Goal: Check status

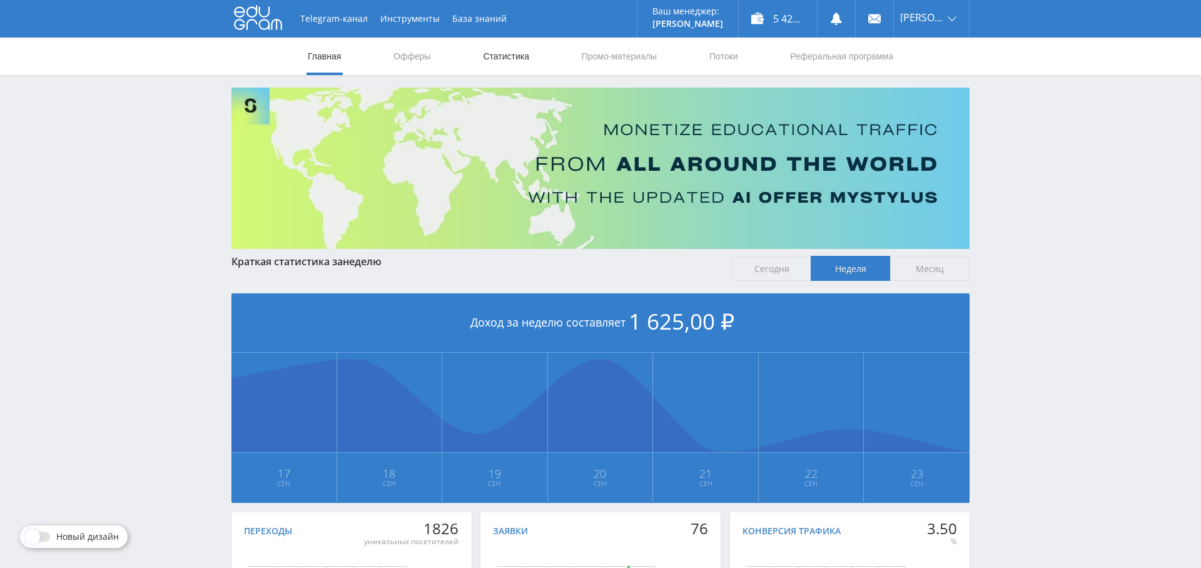
click at [515, 53] on link "Статистика" at bounding box center [506, 57] width 49 height 38
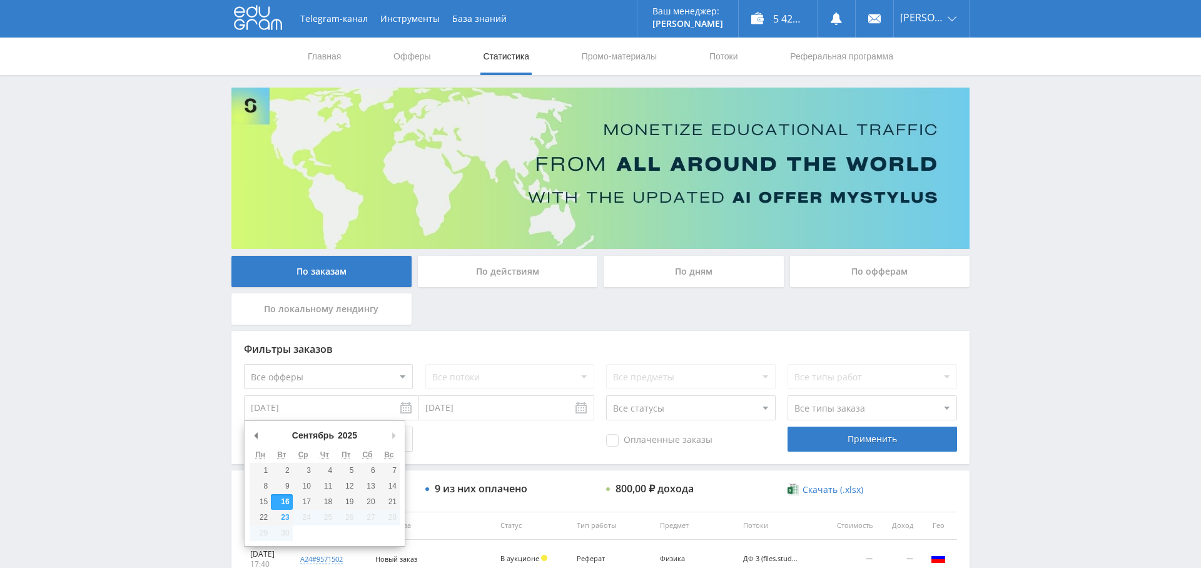
click at [341, 410] on input "[DATE]" at bounding box center [331, 407] width 175 height 25
type input "[DATE]"
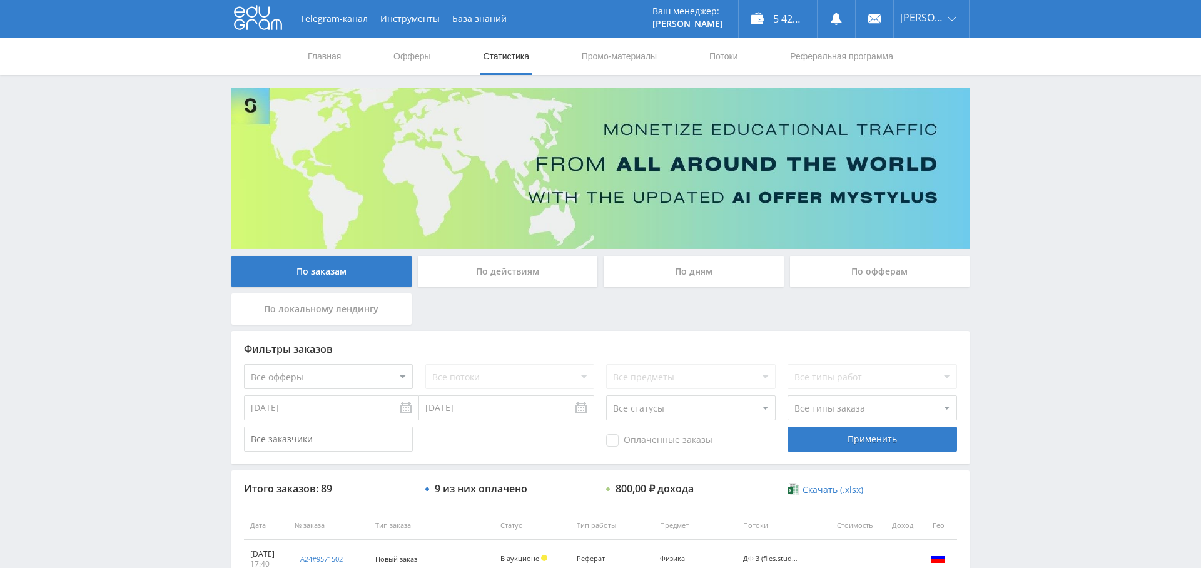
click at [679, 404] on select "Все статусы В аукционе В работе На гарантии Завершен Возврат Черновик" at bounding box center [690, 407] width 169 height 25
click at [865, 403] on select "Все типы заказа [PERSON_NAME] Новый заказ" at bounding box center [871, 407] width 169 height 25
select select "2"
click at [787, 395] on select "Все типы заказа [PERSON_NAME] Новый заказ" at bounding box center [871, 407] width 169 height 25
click at [686, 435] on span "Оплаченные заказы" at bounding box center [659, 440] width 106 height 13
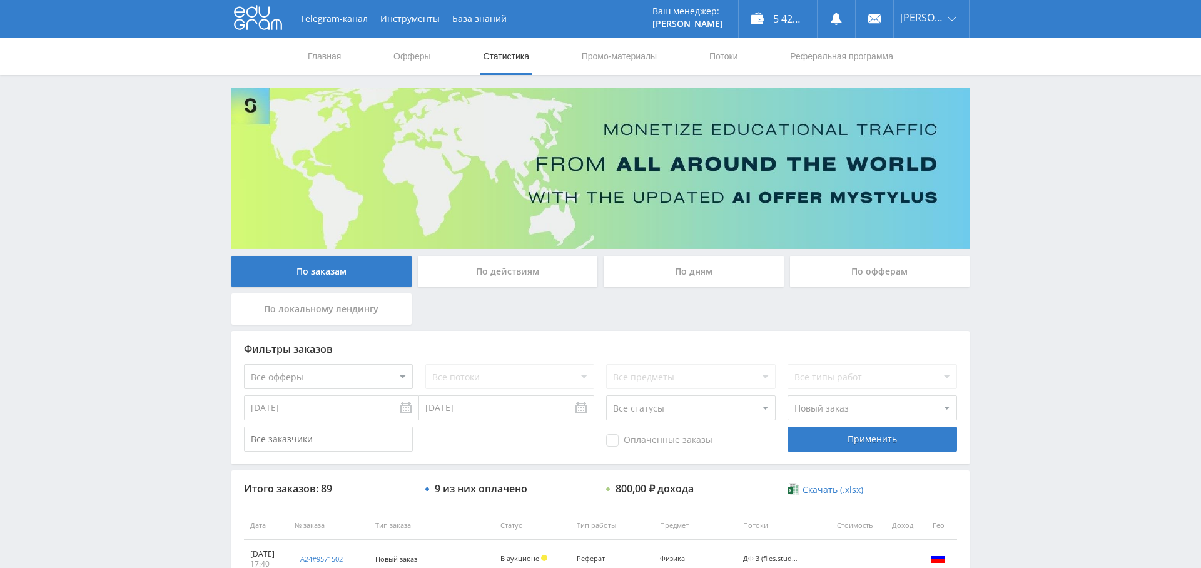
click at [0, 0] on input "Оплаченные заказы" at bounding box center [0, 0] width 0 height 0
click at [841, 435] on div "Применить" at bounding box center [871, 439] width 169 height 25
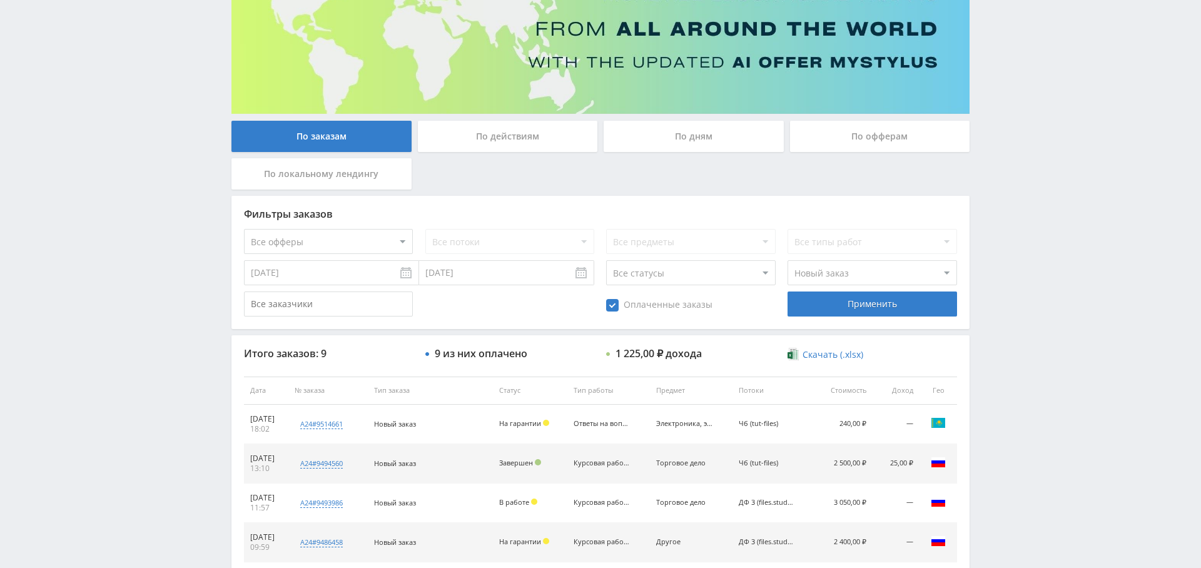
scroll to position [141, 0]
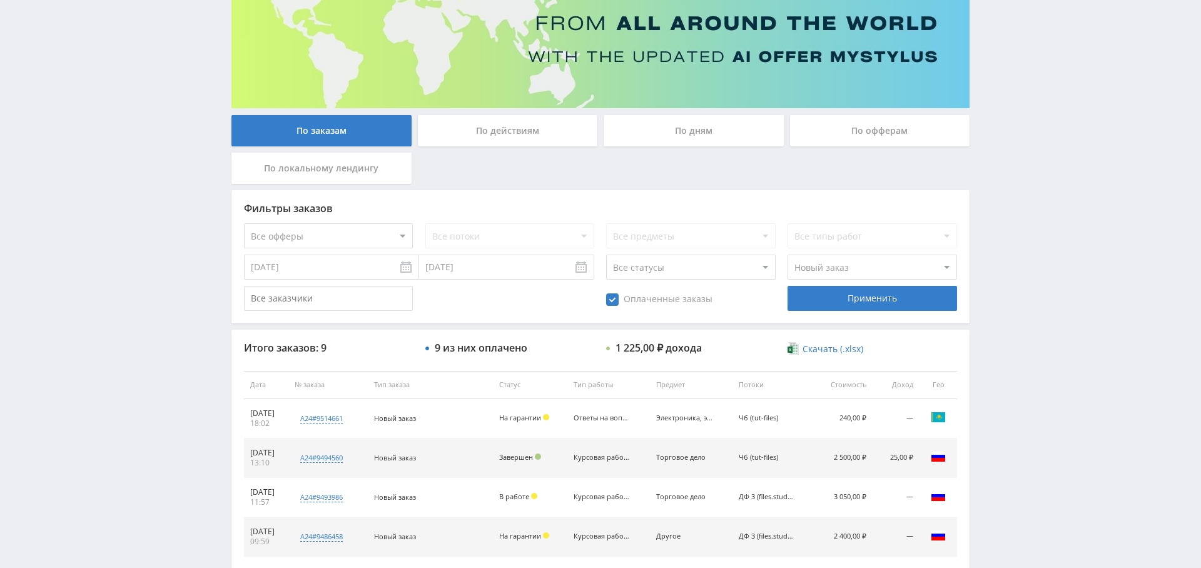
click at [357, 228] on select "Все офферы MyStylus MyStylus - Revshare Кампус AI Studybay Автор24 Studybay Bra…" at bounding box center [328, 235] width 169 height 25
select select "1"
click at [865, 303] on div "Применить" at bounding box center [871, 298] width 169 height 25
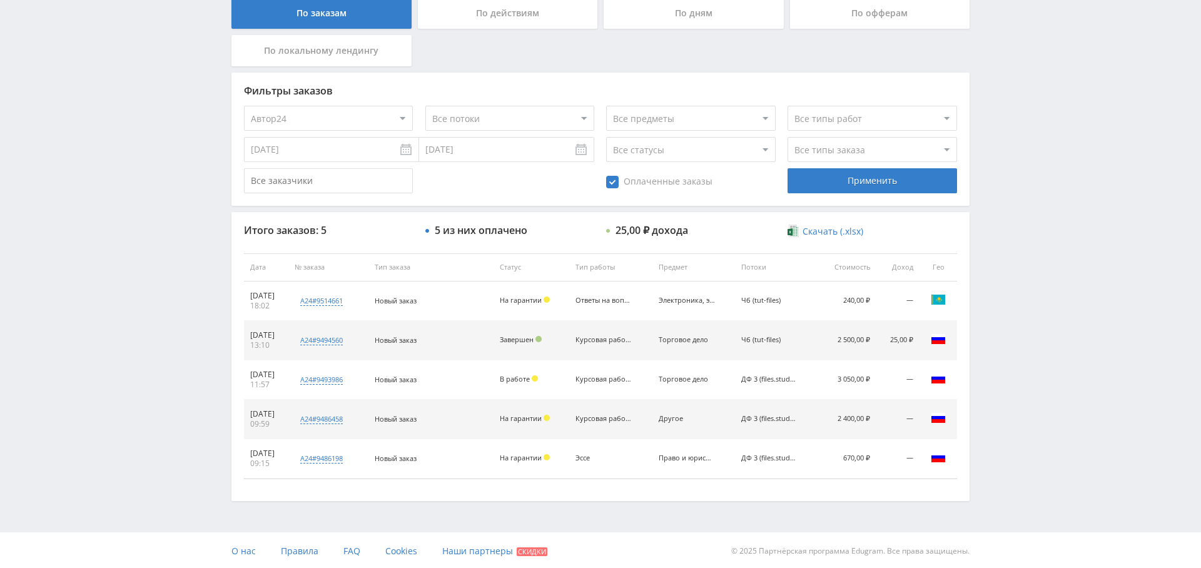
scroll to position [0, 0]
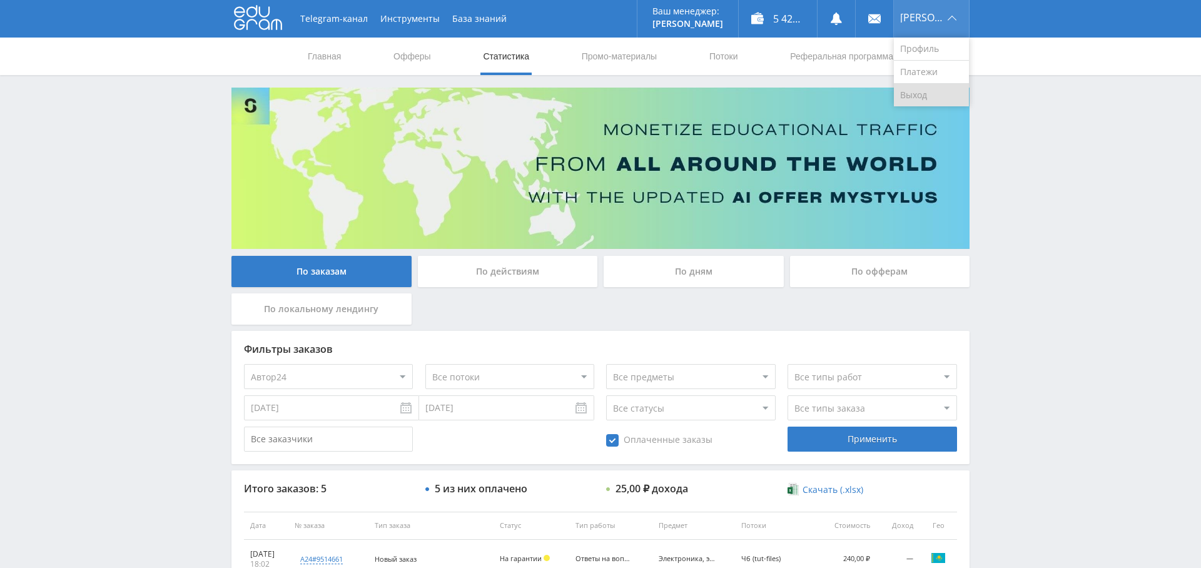
click at [922, 84] on link "Выход" at bounding box center [931, 95] width 75 height 23
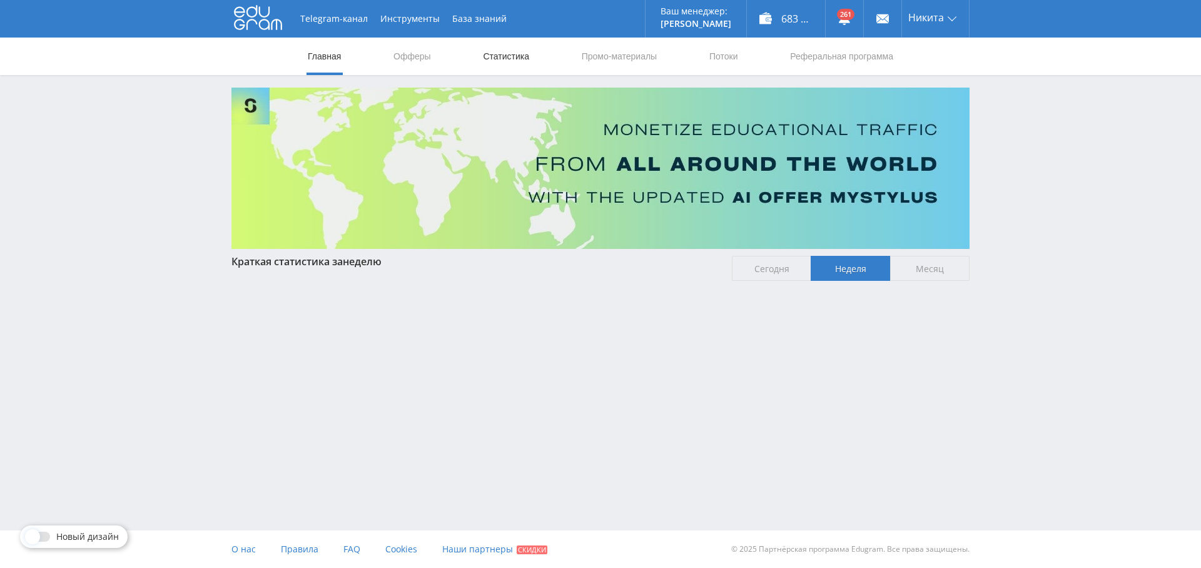
click at [503, 61] on link "Статистика" at bounding box center [506, 57] width 49 height 38
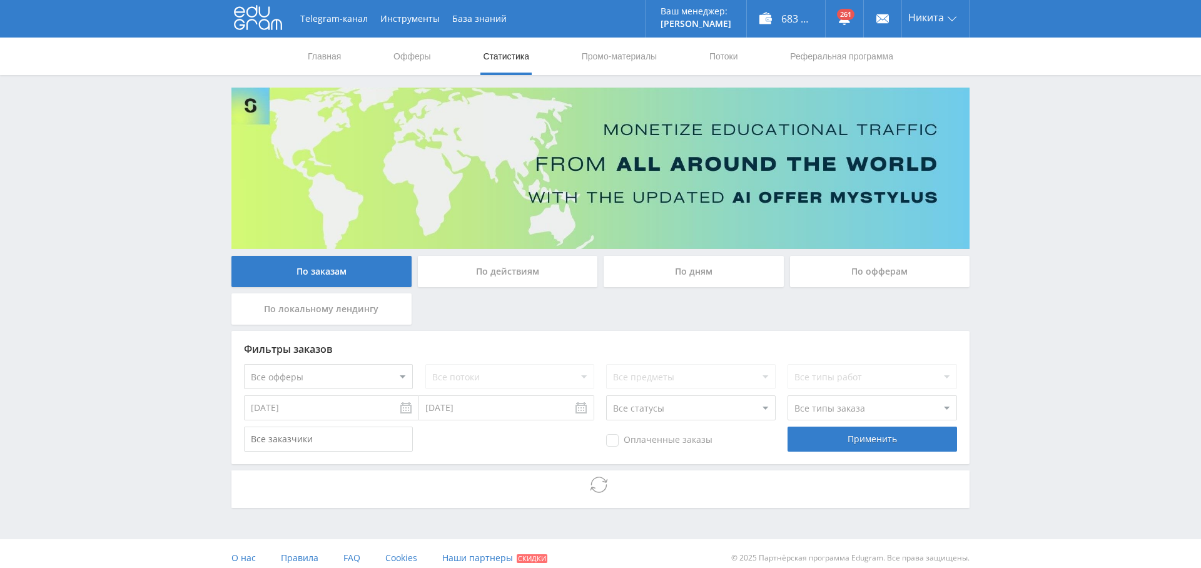
click at [711, 263] on div "По дням" at bounding box center [694, 271] width 180 height 31
click at [0, 0] on input "По дням" at bounding box center [0, 0] width 0 height 0
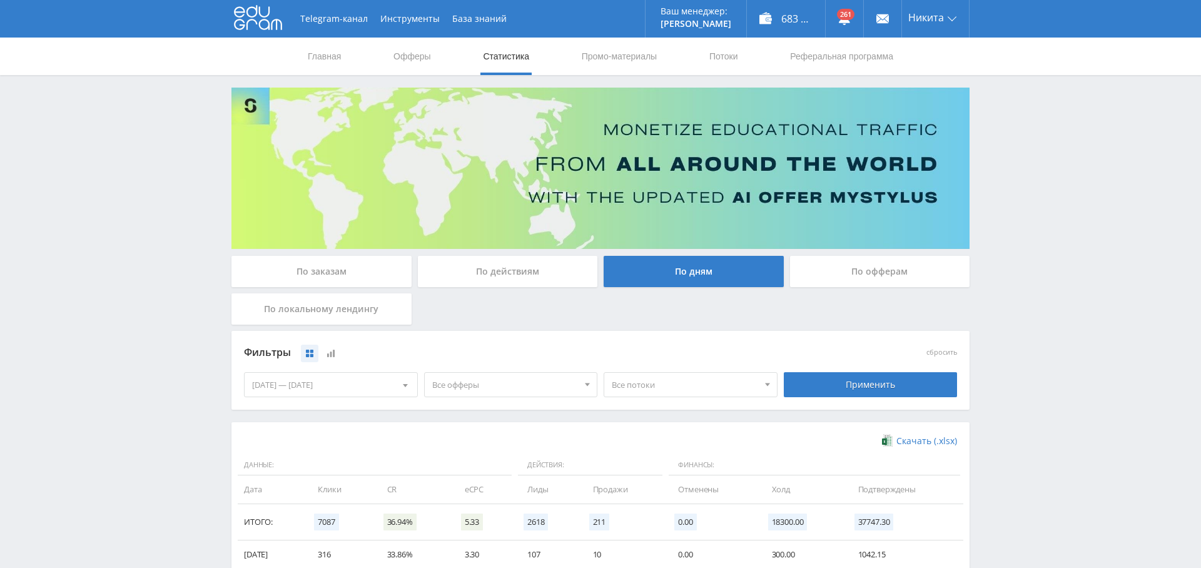
scroll to position [150, 0]
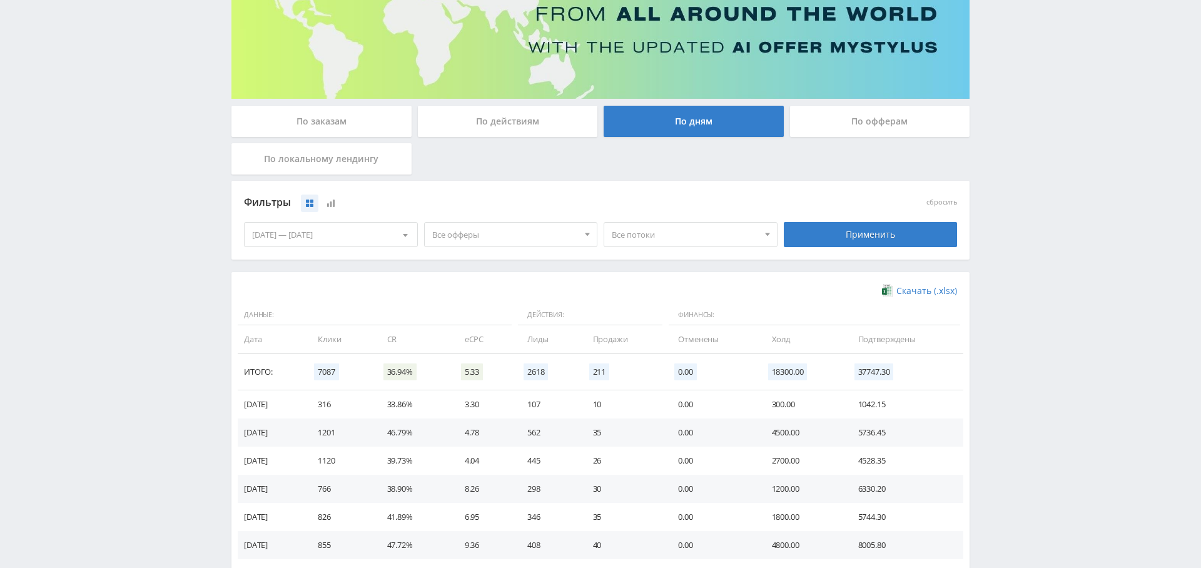
click at [544, 225] on span "Все офферы" at bounding box center [505, 235] width 146 height 24
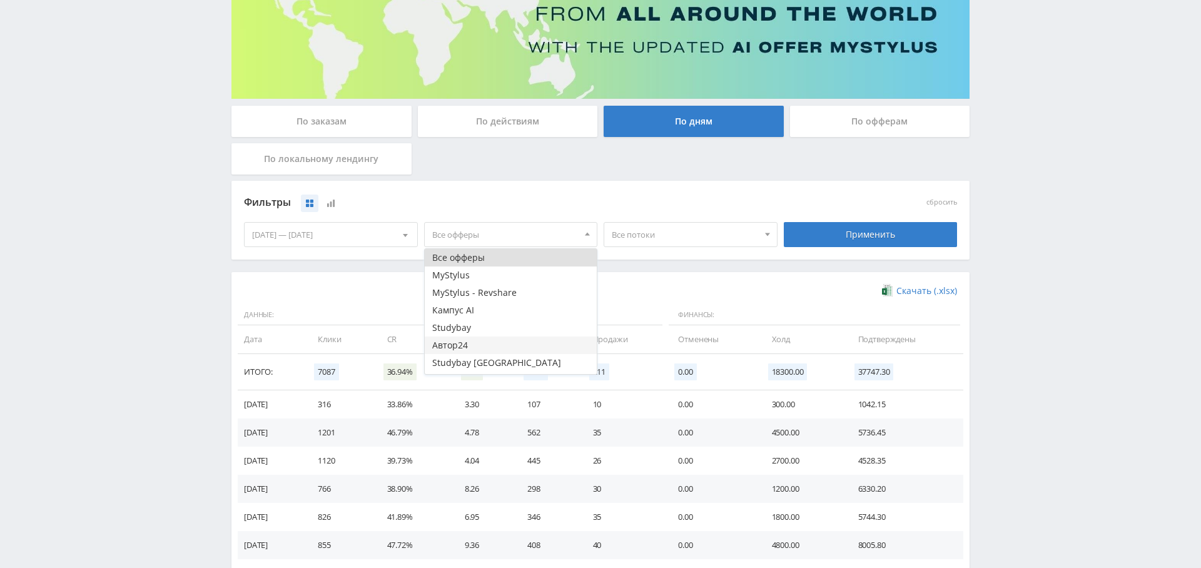
scroll to position [15, 0]
click at [508, 365] on button "Study AI (RevShare)" at bounding box center [511, 366] width 173 height 18
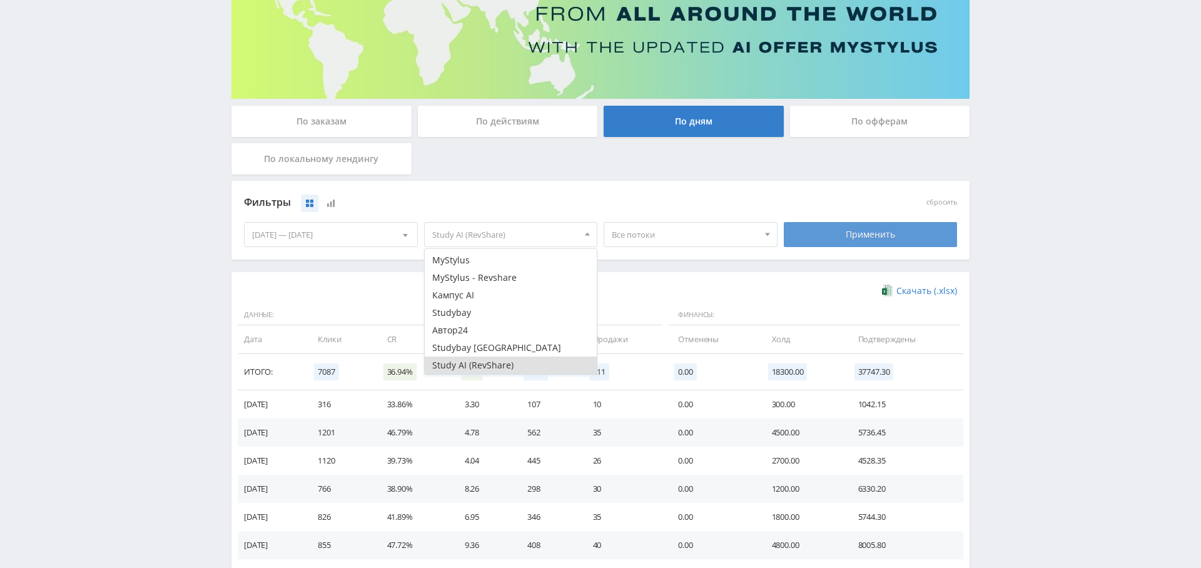
click at [855, 240] on div "Применить" at bounding box center [871, 234] width 174 height 25
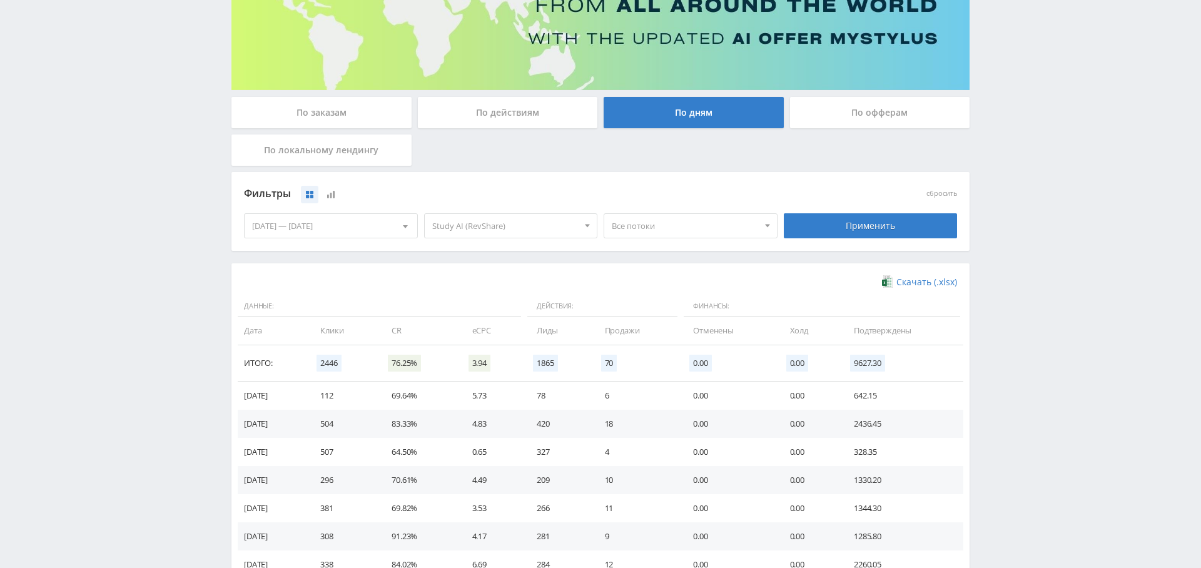
scroll to position [250, 0]
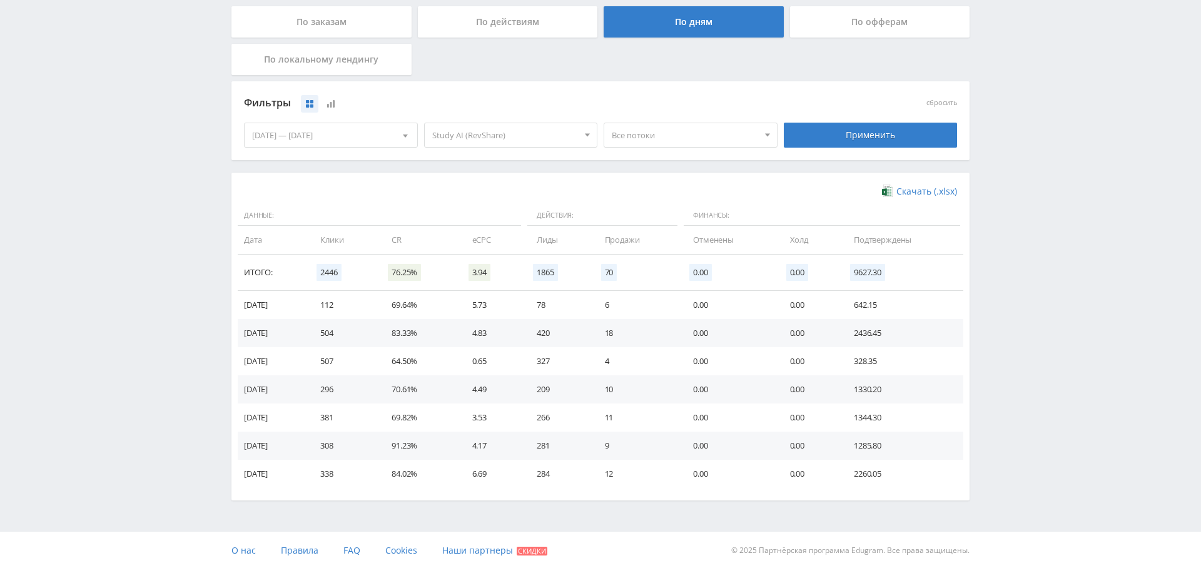
click at [348, 129] on div "[DATE] — [DATE]" at bounding box center [331, 135] width 173 height 24
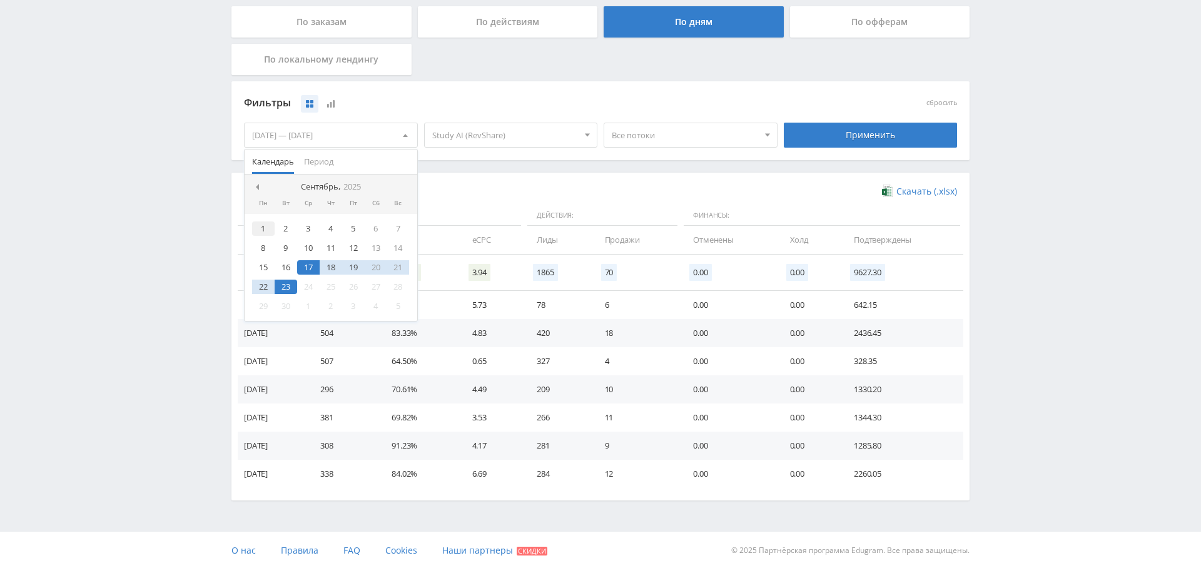
click at [265, 228] on div "1" at bounding box center [263, 228] width 23 height 14
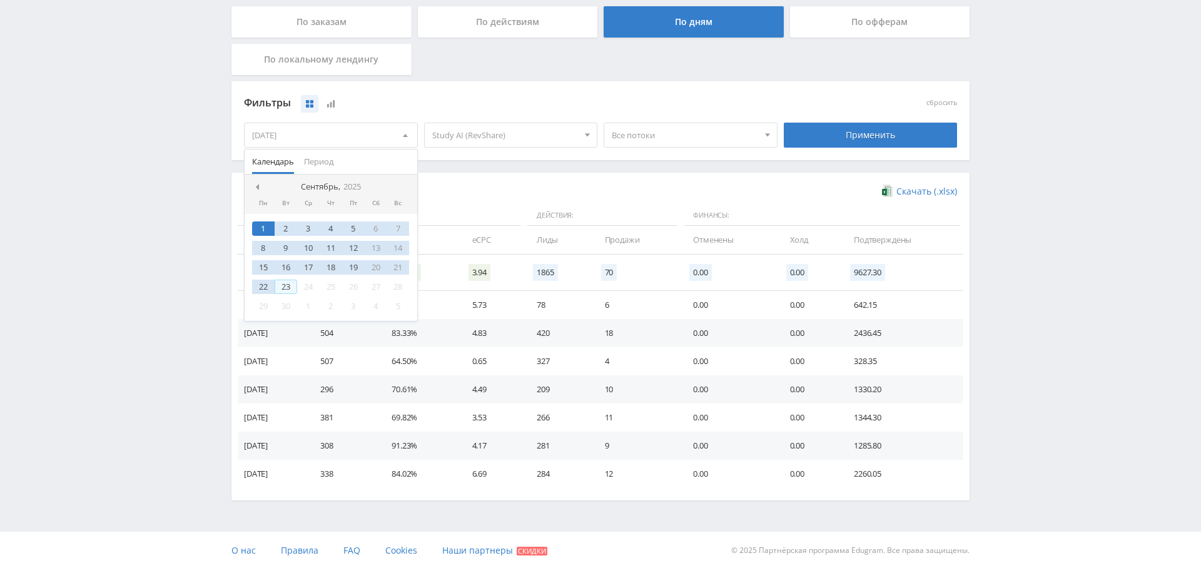
click at [279, 281] on div "23" at bounding box center [286, 287] width 23 height 14
click at [837, 136] on div "Применить" at bounding box center [871, 135] width 174 height 25
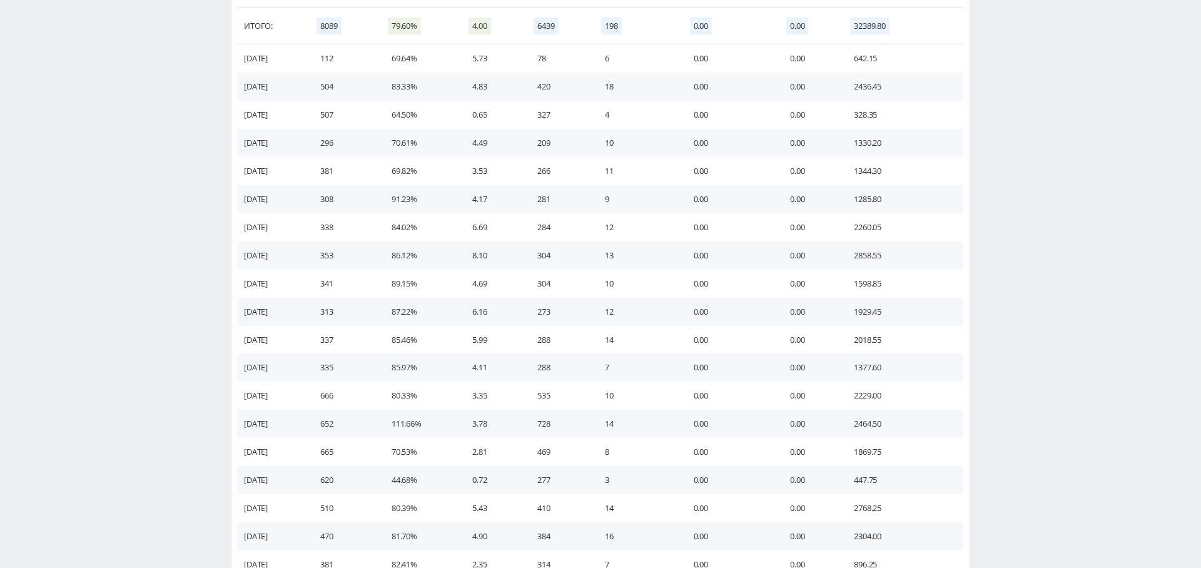
scroll to position [654, 0]
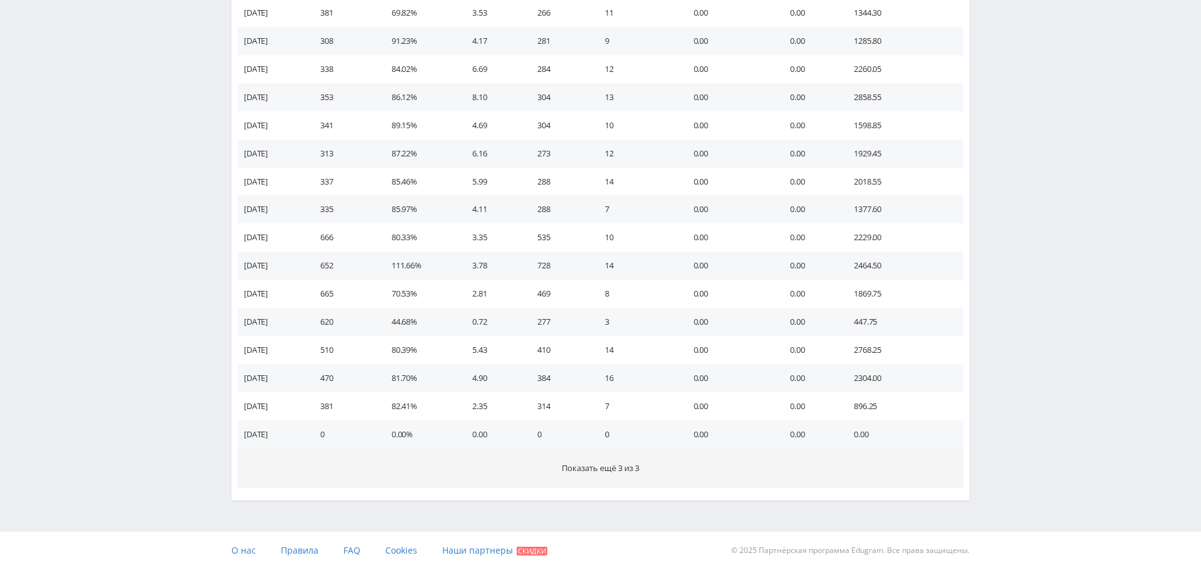
click at [612, 468] on span "Показать ещё 3 из 3" at bounding box center [601, 467] width 78 height 11
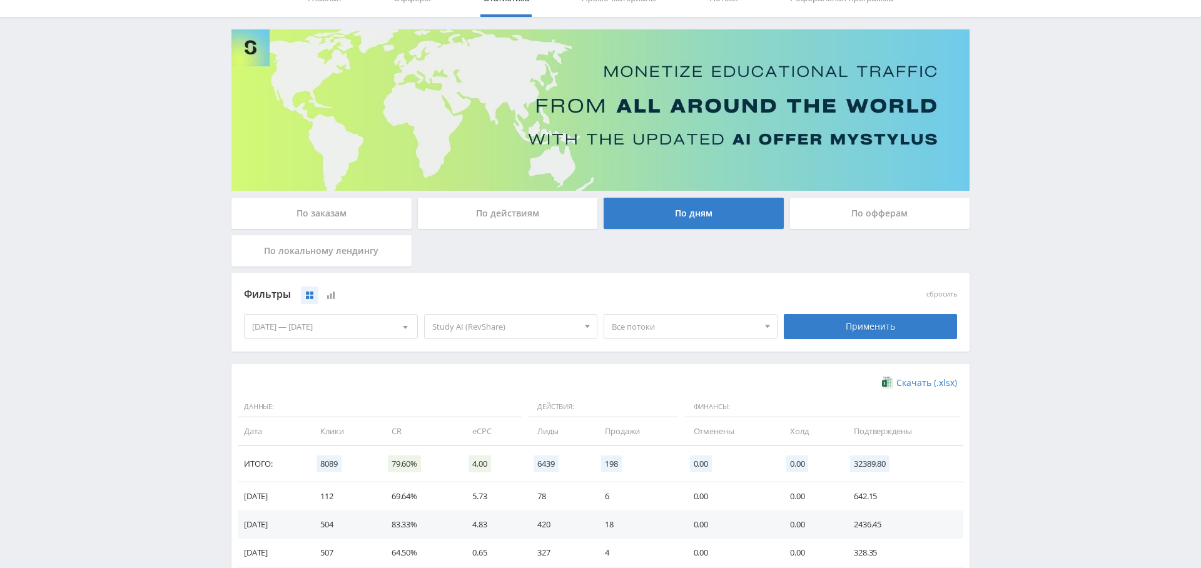
scroll to position [0, 0]
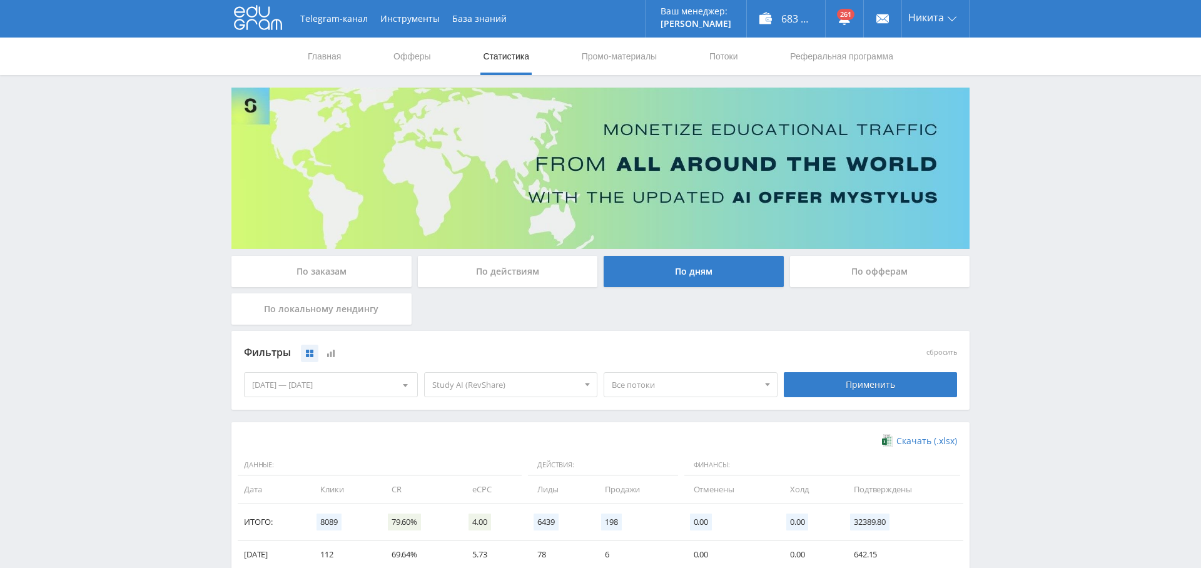
click at [338, 260] on div "По заказам" at bounding box center [321, 271] width 180 height 31
click at [0, 0] on input "По заказам" at bounding box center [0, 0] width 0 height 0
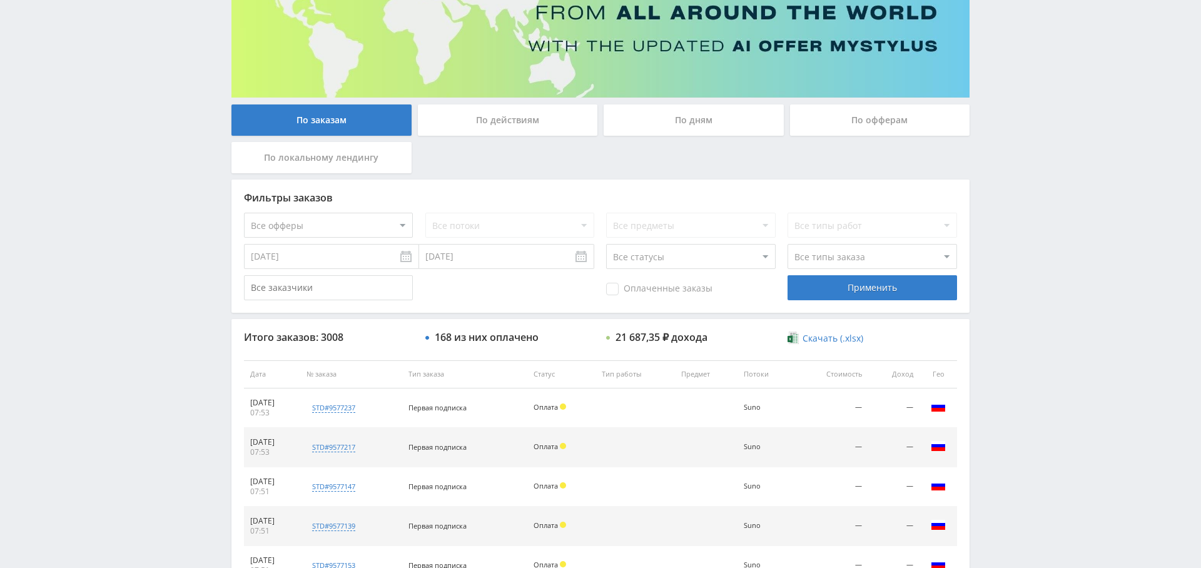
scroll to position [149, 0]
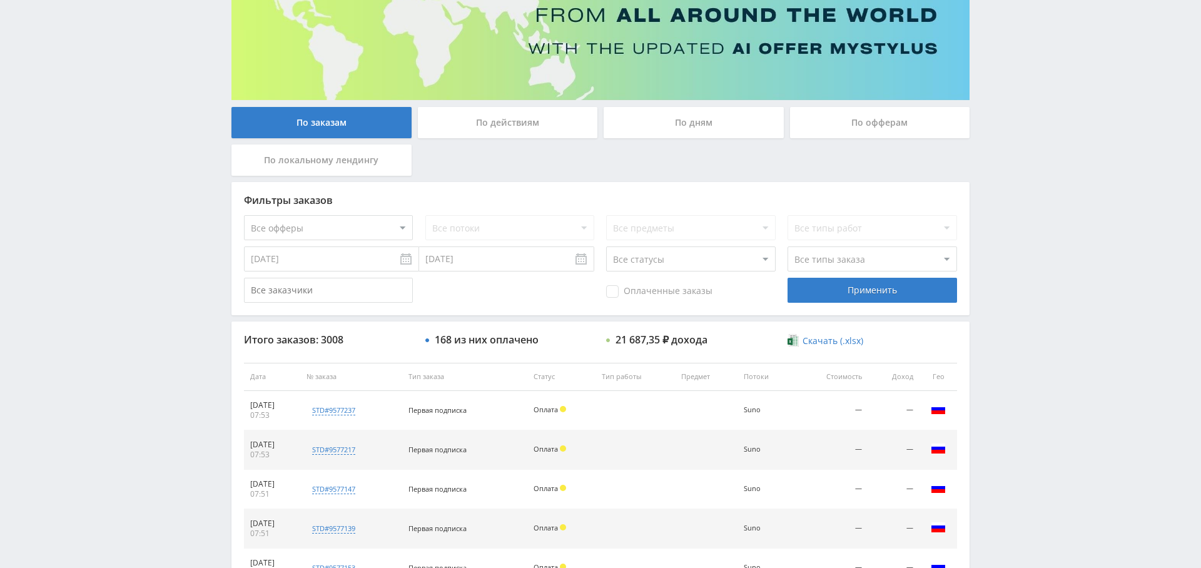
click at [353, 222] on select "Все офферы MyStylus MyStylus - Revshare Кампус AI Studybay Автор24 Studybay Bra…" at bounding box center [328, 227] width 169 height 25
select select "376"
click at [841, 296] on div "Применить" at bounding box center [871, 290] width 169 height 25
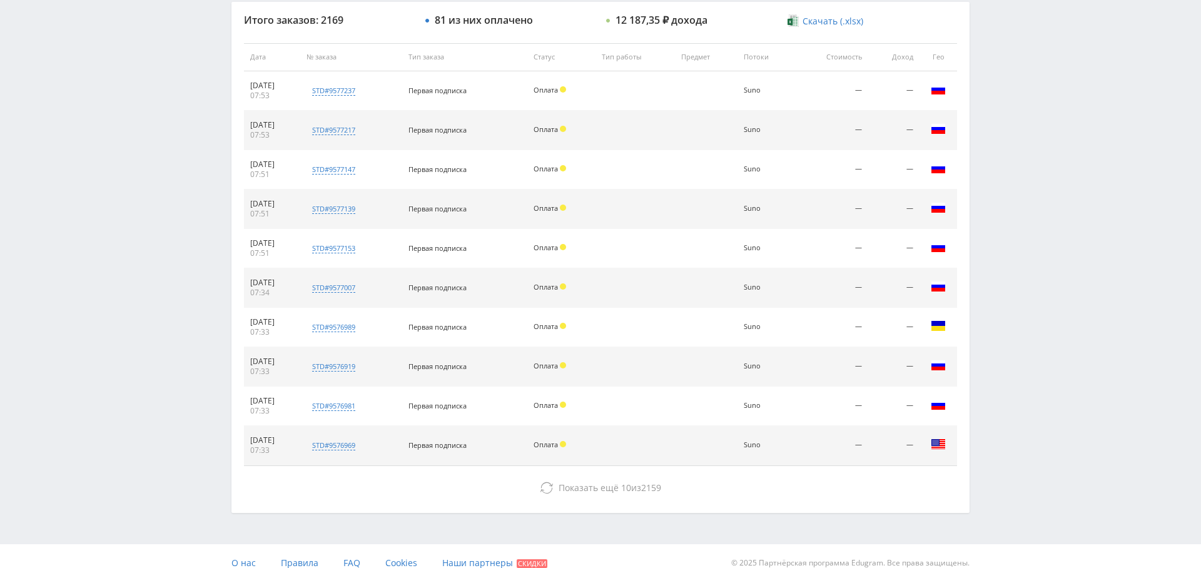
scroll to position [469, 0]
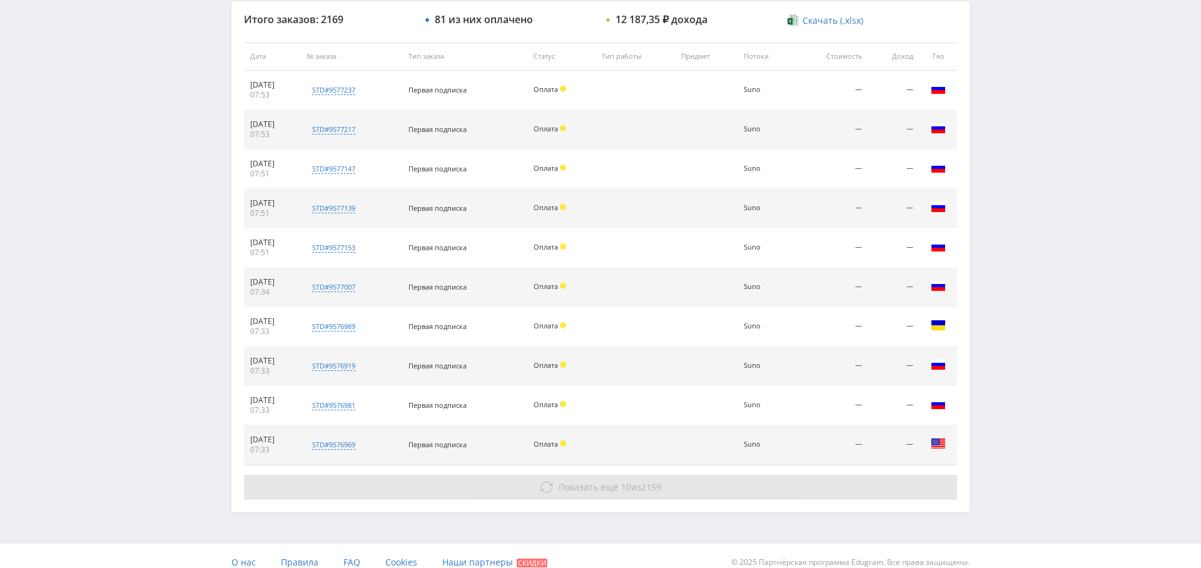
click at [659, 483] on span "2159" at bounding box center [651, 487] width 20 height 12
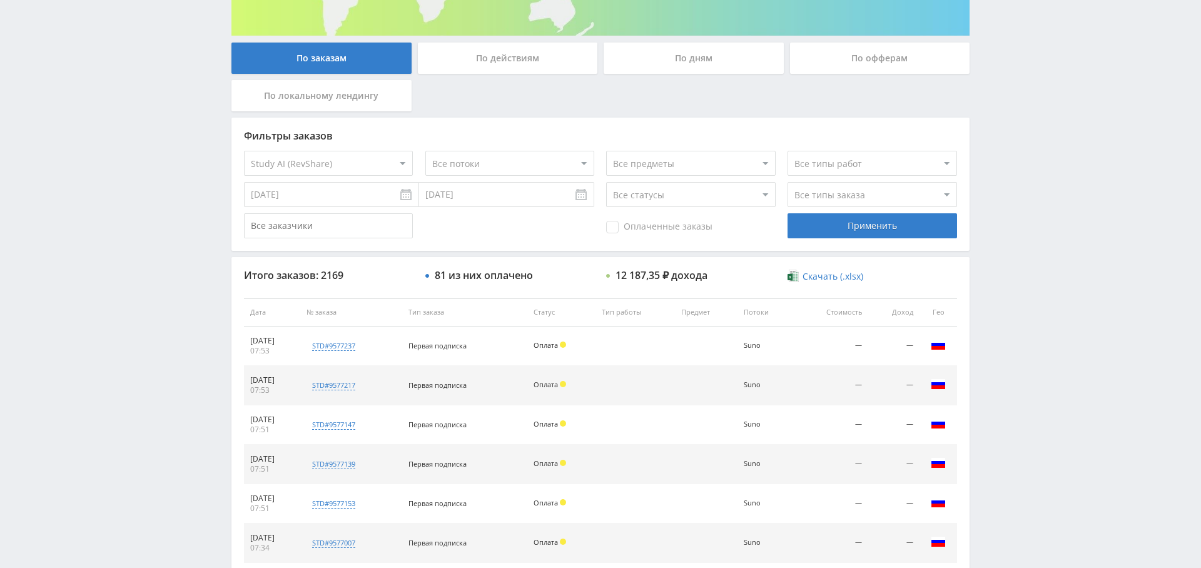
scroll to position [146, 0]
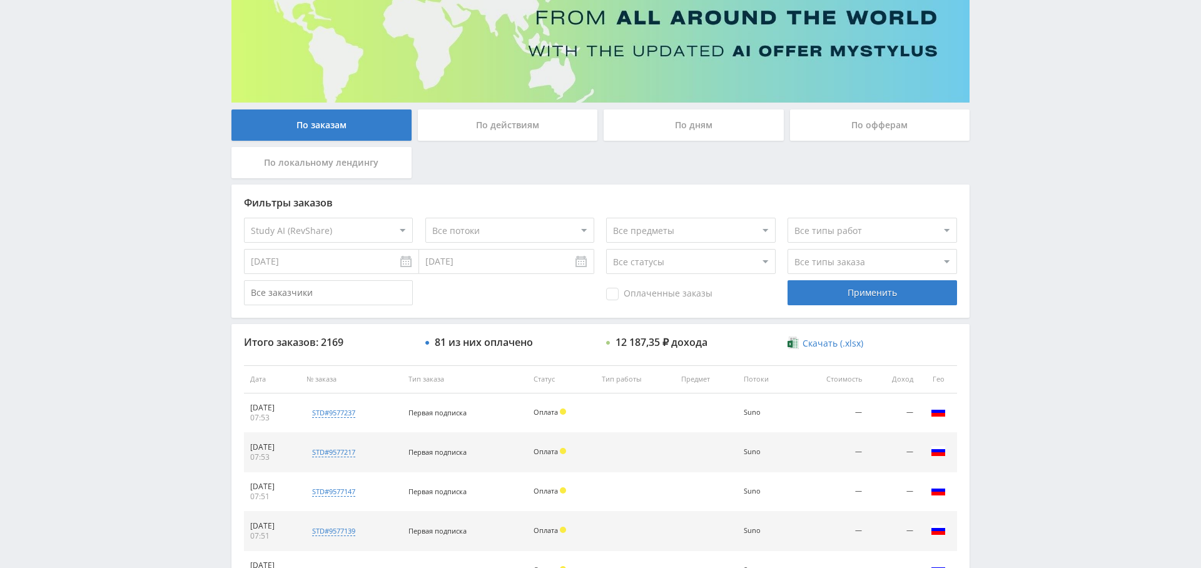
click at [660, 292] on span "Оплаченные заказы" at bounding box center [659, 294] width 106 height 13
click at [0, 0] on input "Оплаченные заказы" at bounding box center [0, 0] width 0 height 0
click at [860, 260] on select "Все типы заказа [PERSON_NAME] Новый заказ" at bounding box center [871, 261] width 169 height 25
select select "2"
click at [787, 249] on select "Все типы заказа [PERSON_NAME] Новый заказ" at bounding box center [871, 261] width 169 height 25
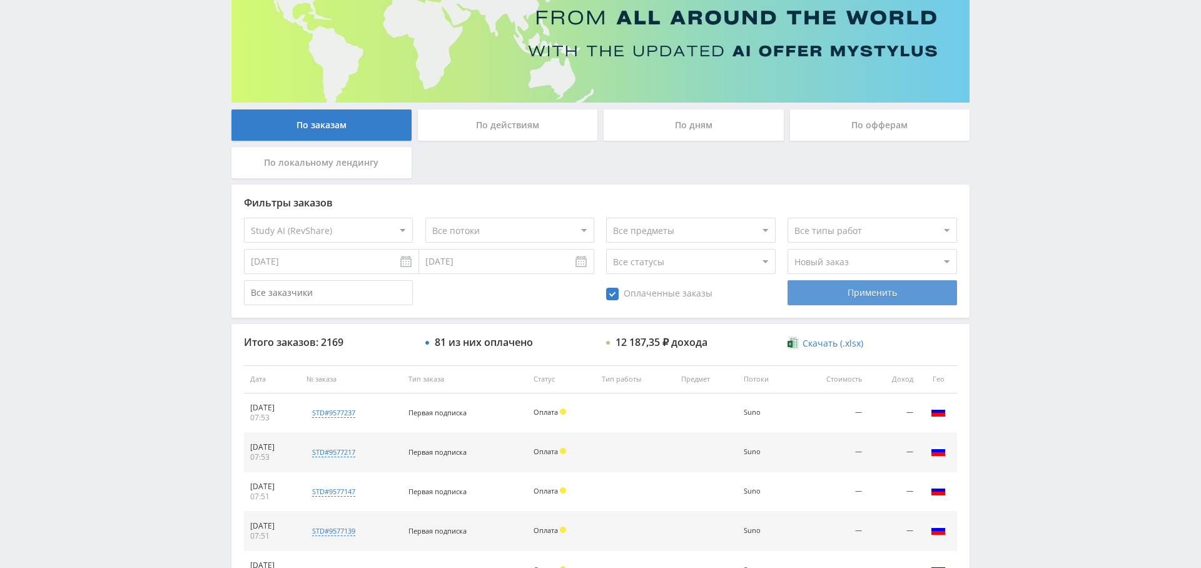
click at [868, 293] on div "Применить" at bounding box center [871, 292] width 169 height 25
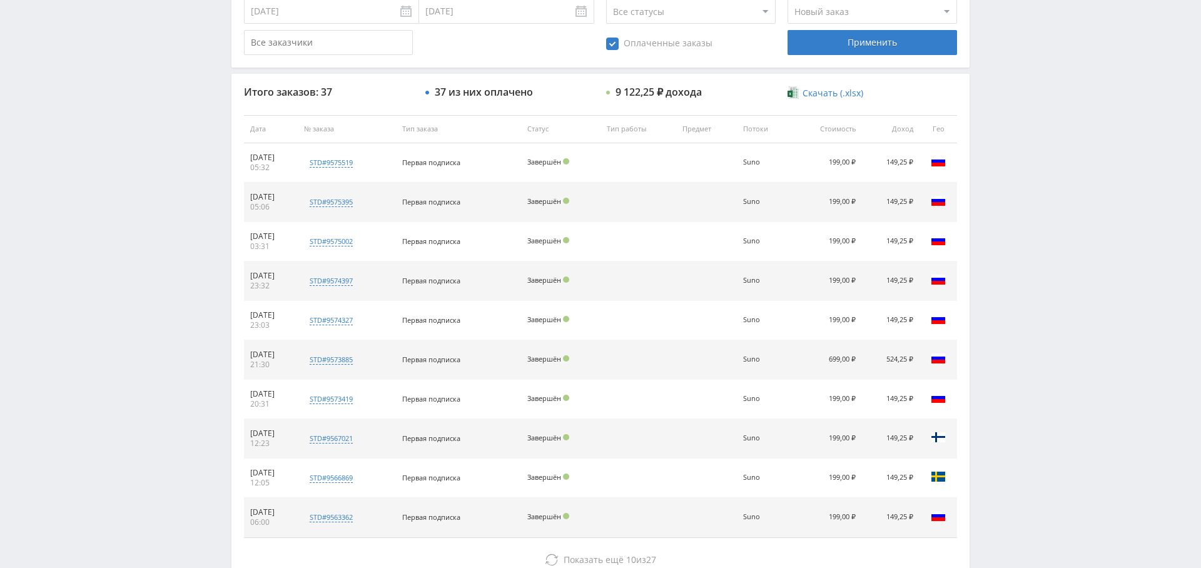
scroll to position [401, 0]
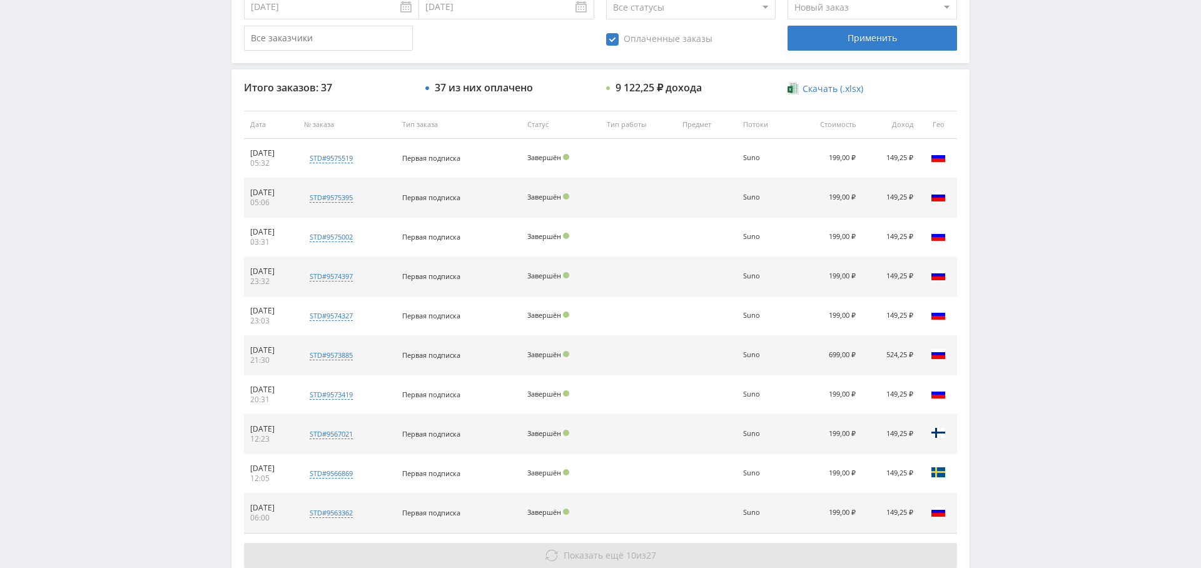
click at [638, 550] on span "Показать ещё 10 из 27" at bounding box center [610, 555] width 93 height 12
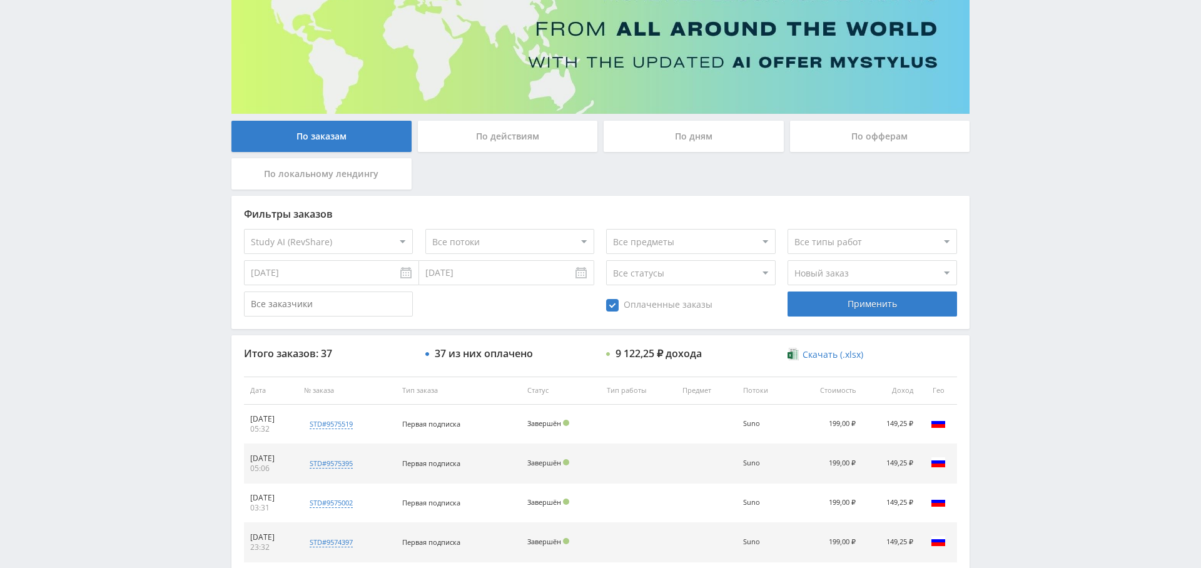
scroll to position [0, 0]
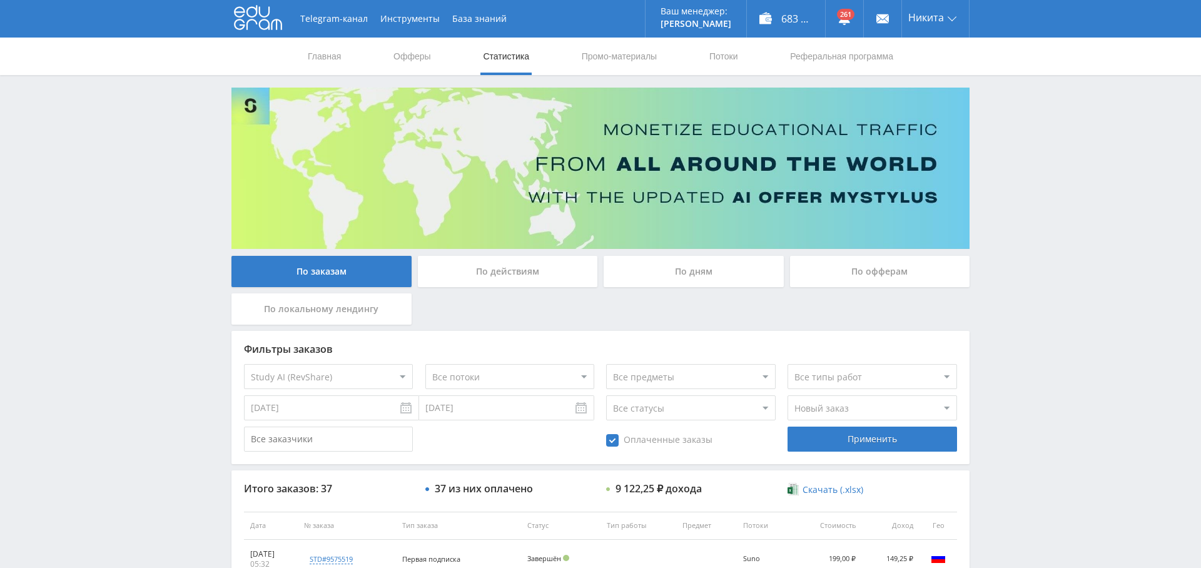
click at [731, 273] on div "По дням" at bounding box center [694, 271] width 180 height 31
click at [0, 0] on input "По дням" at bounding box center [0, 0] width 0 height 0
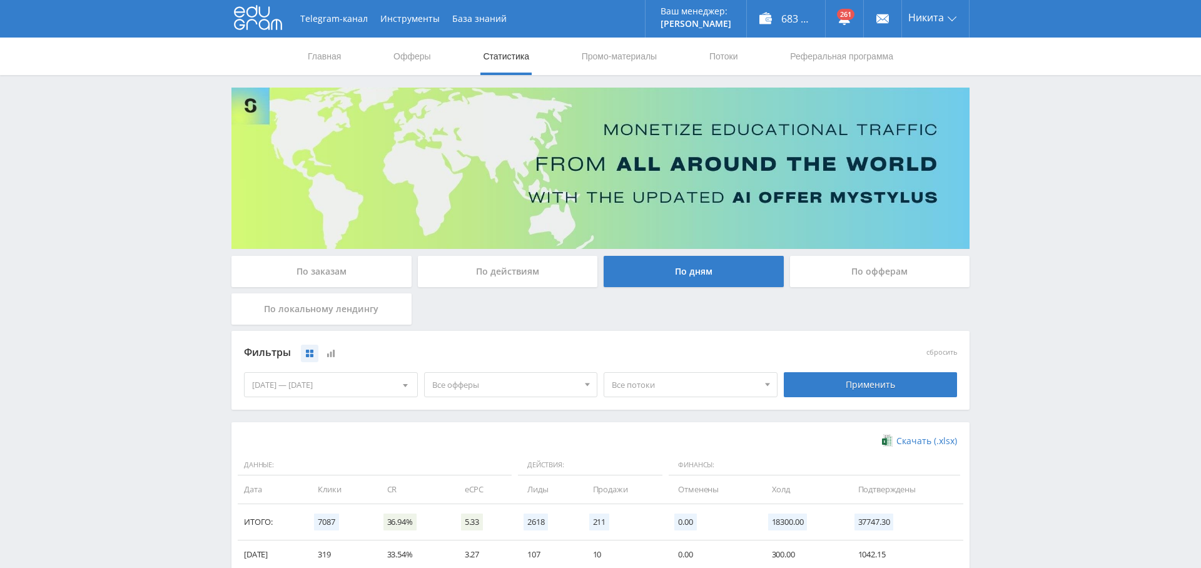
click at [477, 387] on span "Все офферы" at bounding box center [505, 385] width 146 height 24
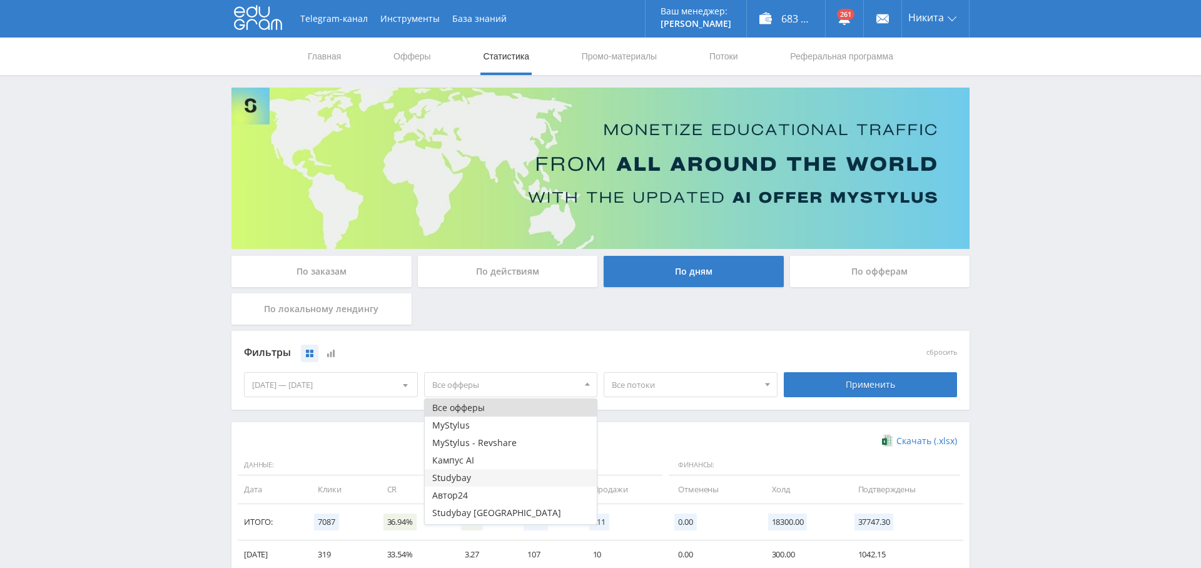
scroll to position [15, 0]
click at [514, 512] on button "Study AI (RevShare)" at bounding box center [511, 516] width 173 height 18
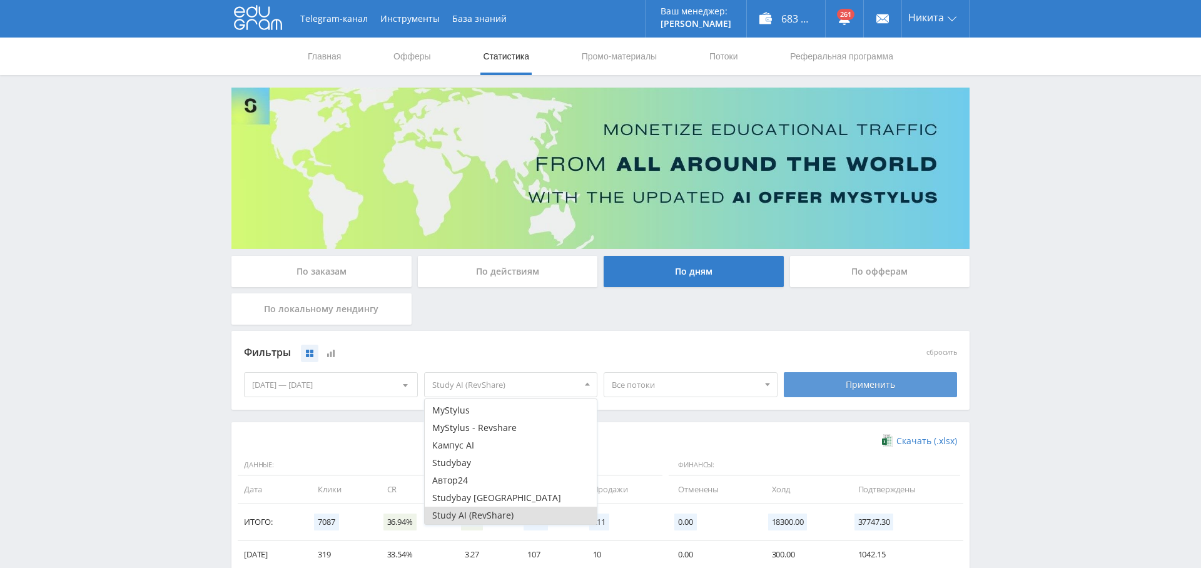
click at [873, 385] on div "Применить" at bounding box center [871, 384] width 174 height 25
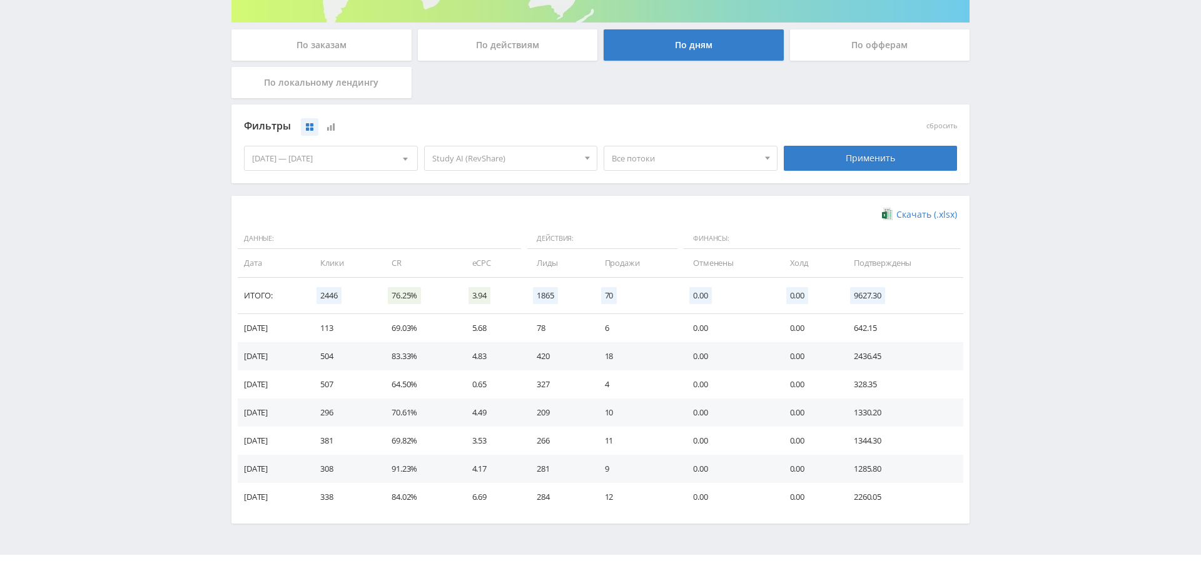
scroll to position [0, 0]
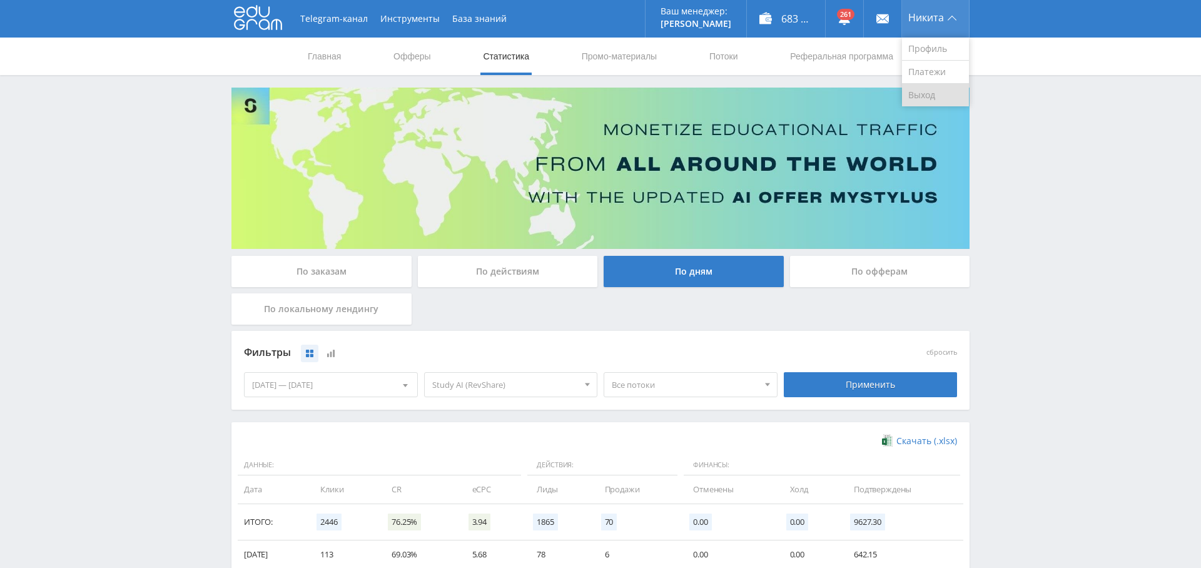
click at [924, 93] on link "Выход" at bounding box center [935, 95] width 67 height 23
